Goal: Transaction & Acquisition: Obtain resource

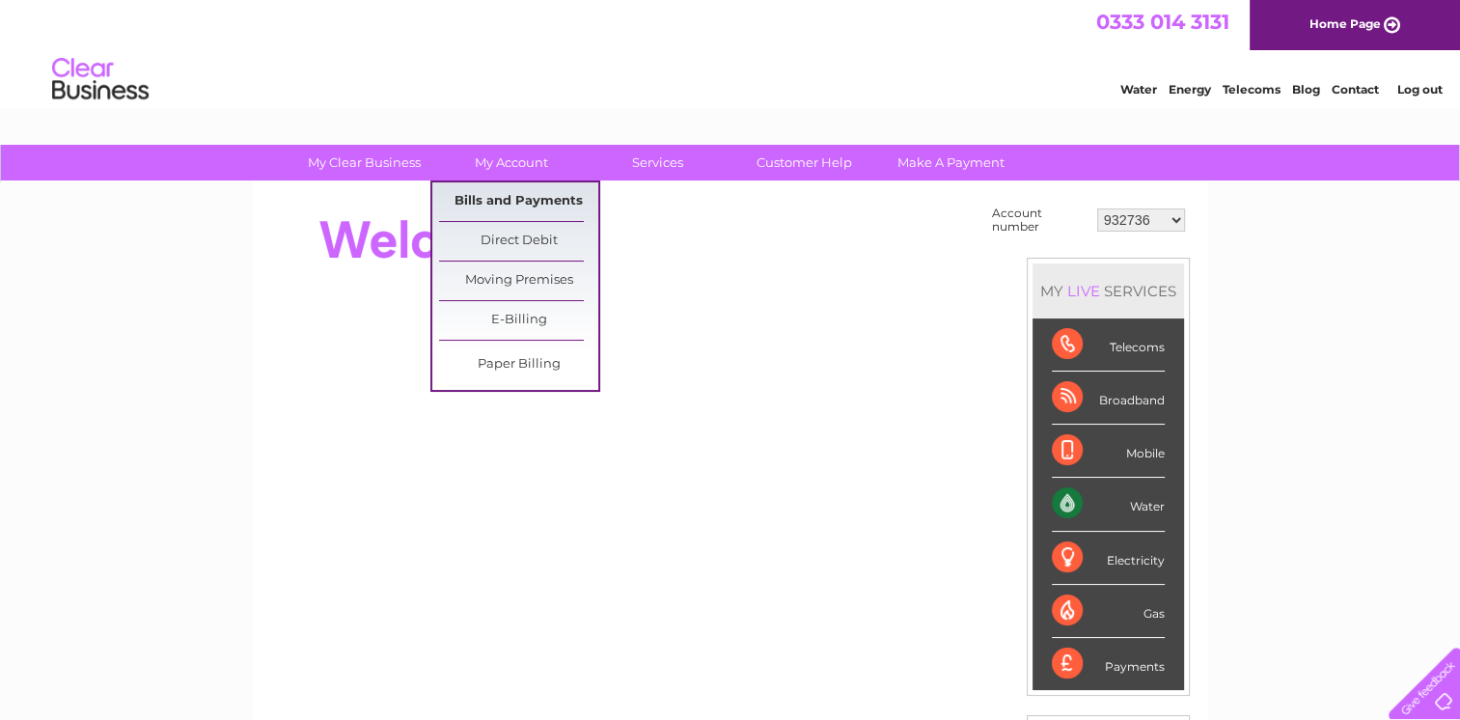
click at [532, 195] on link "Bills and Payments" at bounding box center [518, 201] width 159 height 39
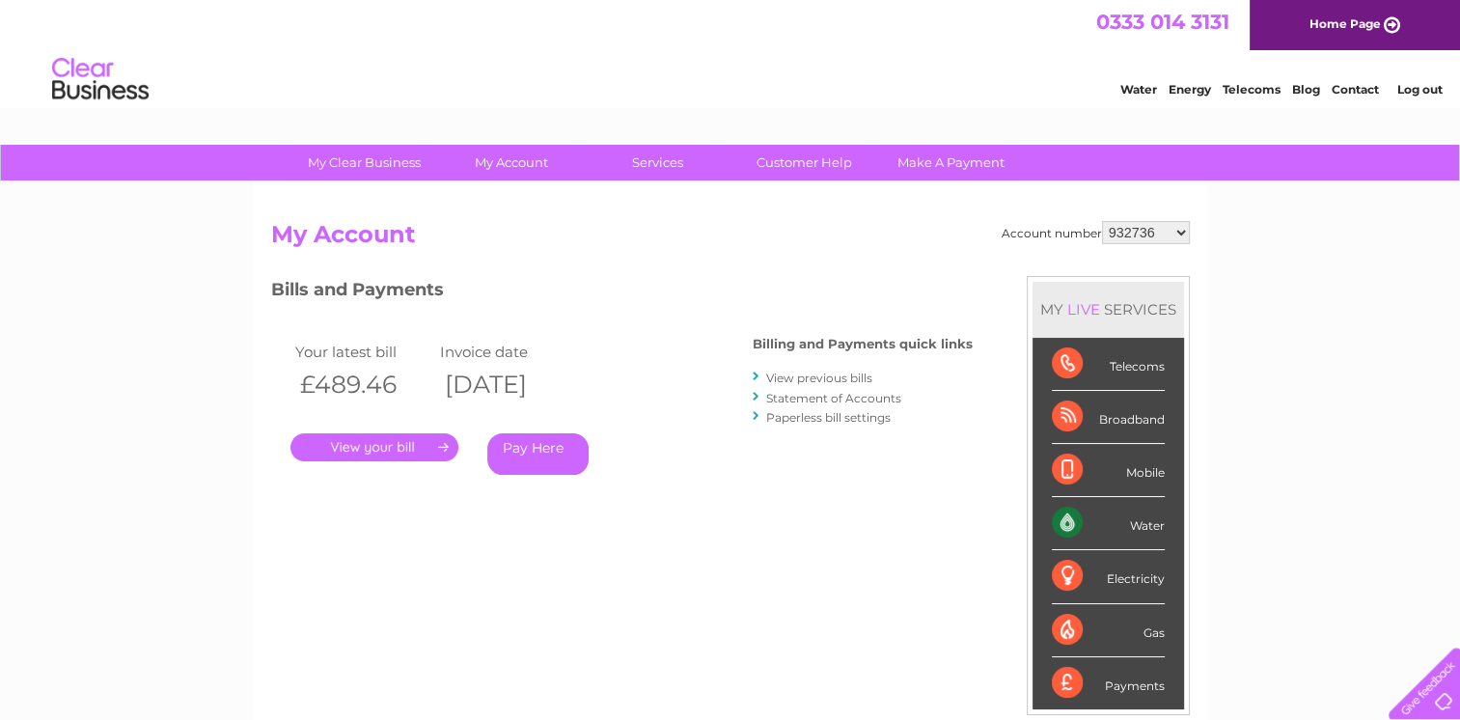
click at [390, 449] on link "." at bounding box center [375, 447] width 168 height 28
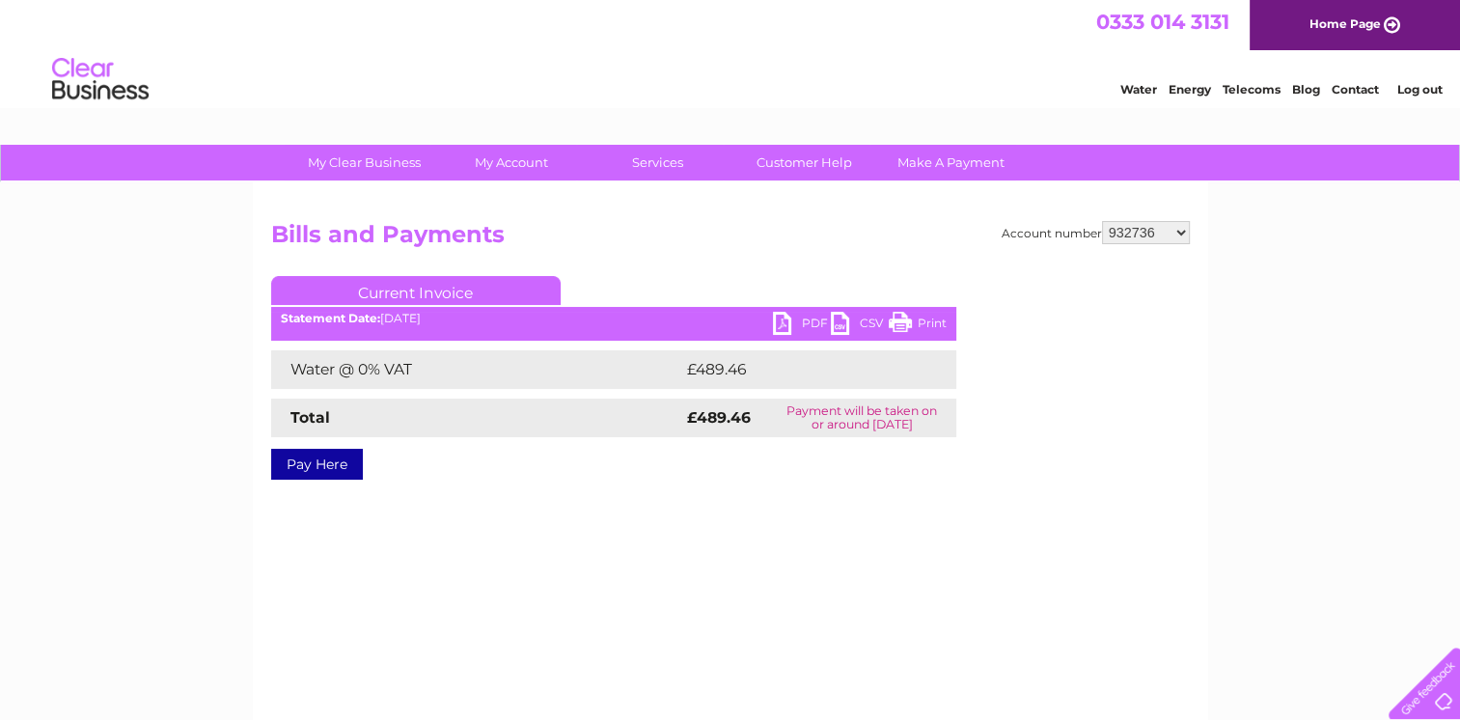
click at [815, 326] on link "PDF" at bounding box center [802, 326] width 58 height 28
click at [1176, 233] on select "932736 30286394" at bounding box center [1146, 232] width 88 height 23
select select "30286394"
click at [1102, 221] on select "932736 30286394" at bounding box center [1146, 232] width 88 height 23
click at [807, 324] on link "PDF" at bounding box center [802, 326] width 58 height 28
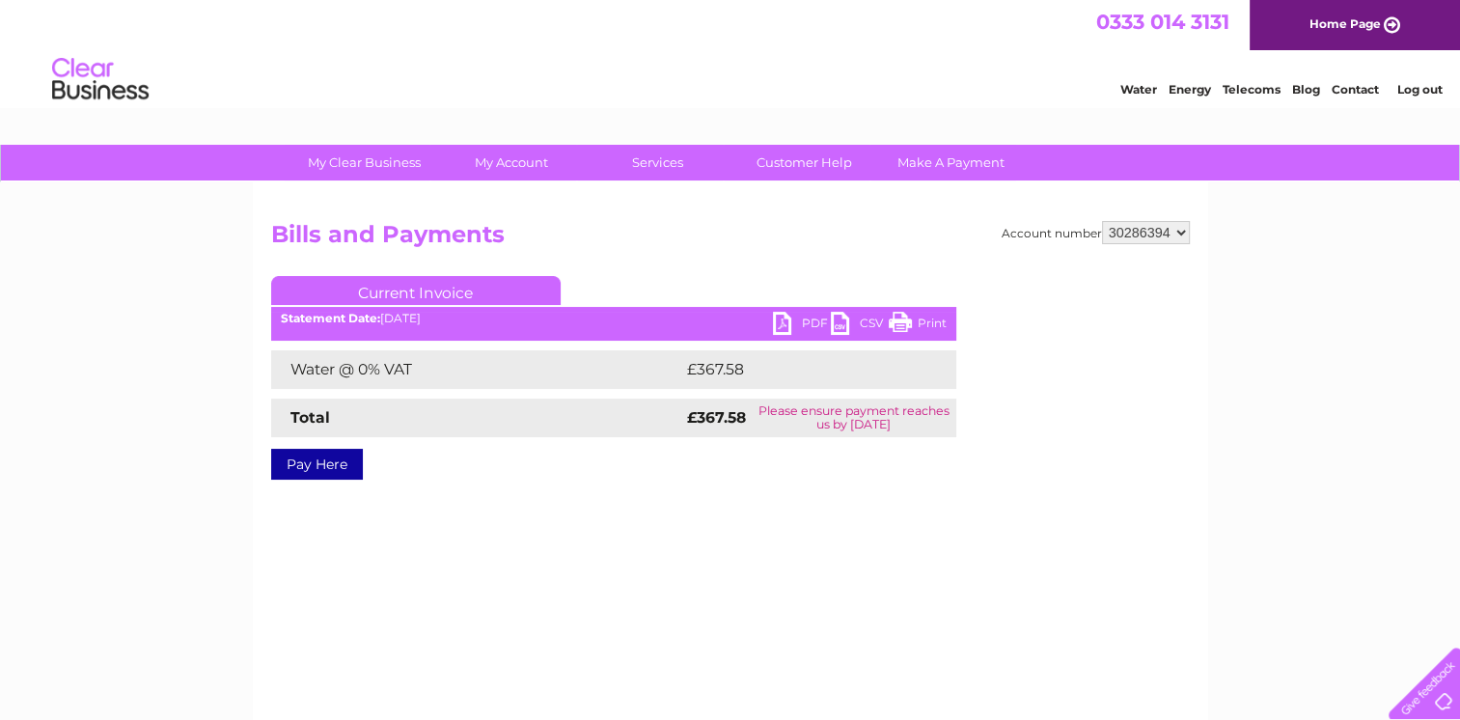
click at [1416, 90] on link "Log out" at bounding box center [1419, 89] width 45 height 14
